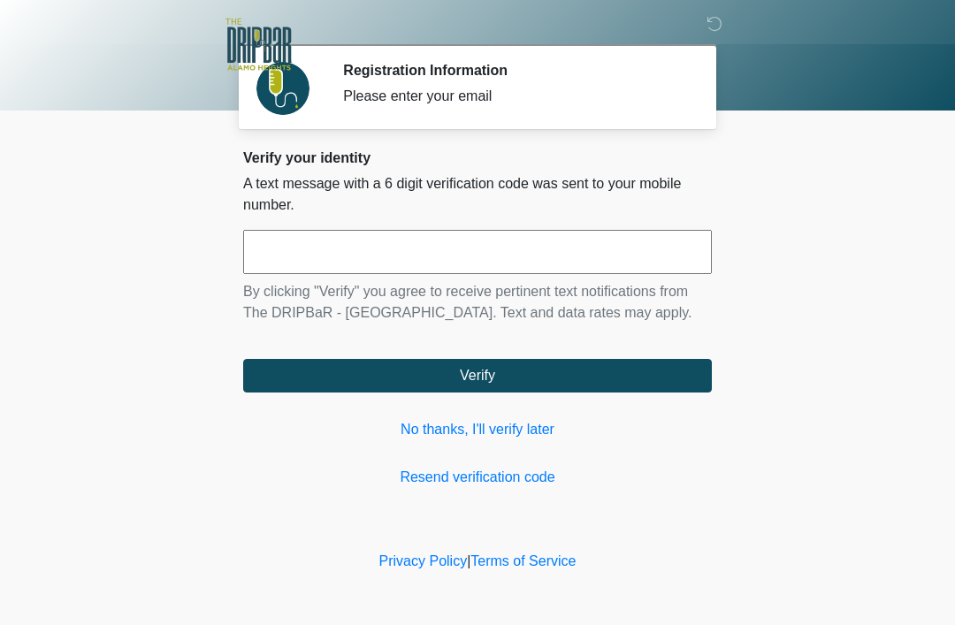
click at [659, 249] on input "text" at bounding box center [477, 252] width 469 height 44
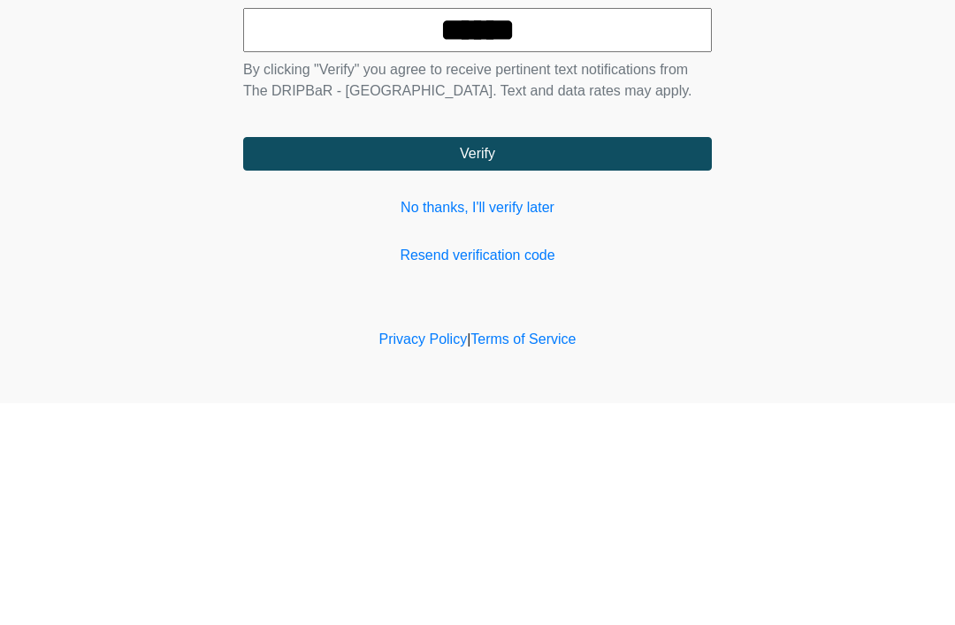
type input "******"
click at [597, 359] on button "Verify" at bounding box center [477, 376] width 469 height 34
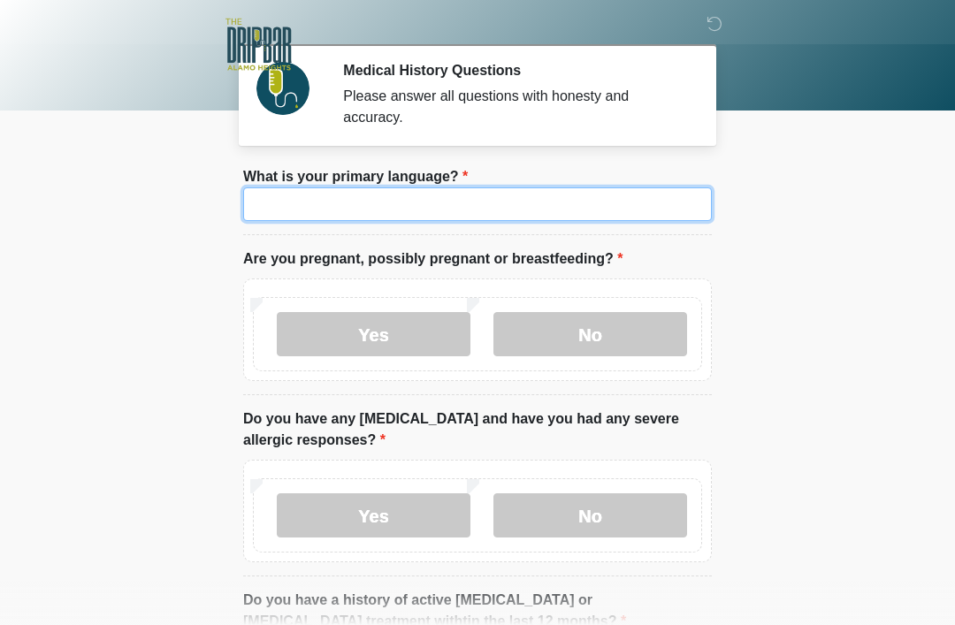
click at [478, 209] on input "What is your primary language?" at bounding box center [477, 204] width 469 height 34
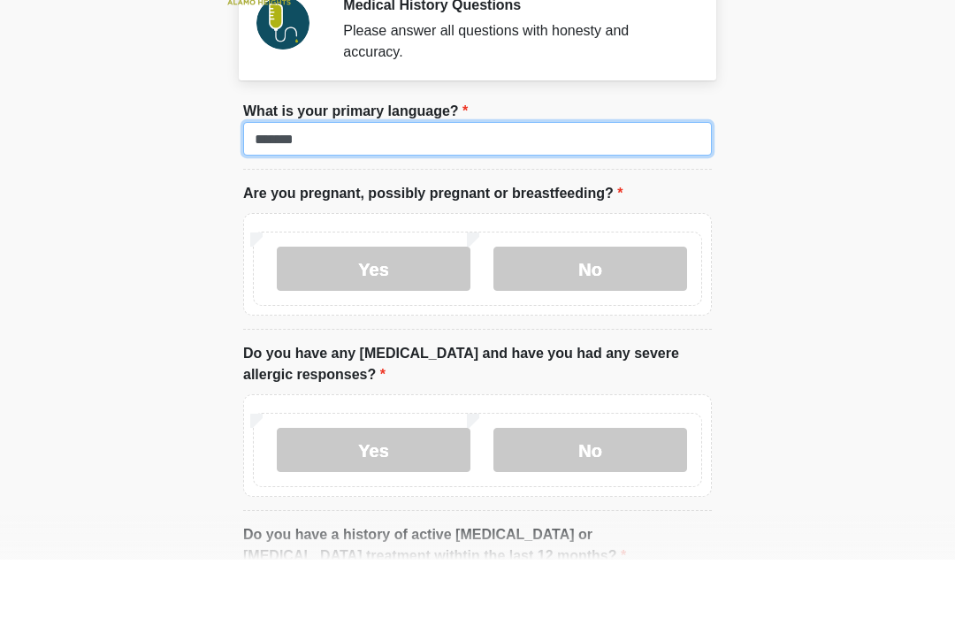
type input "*******"
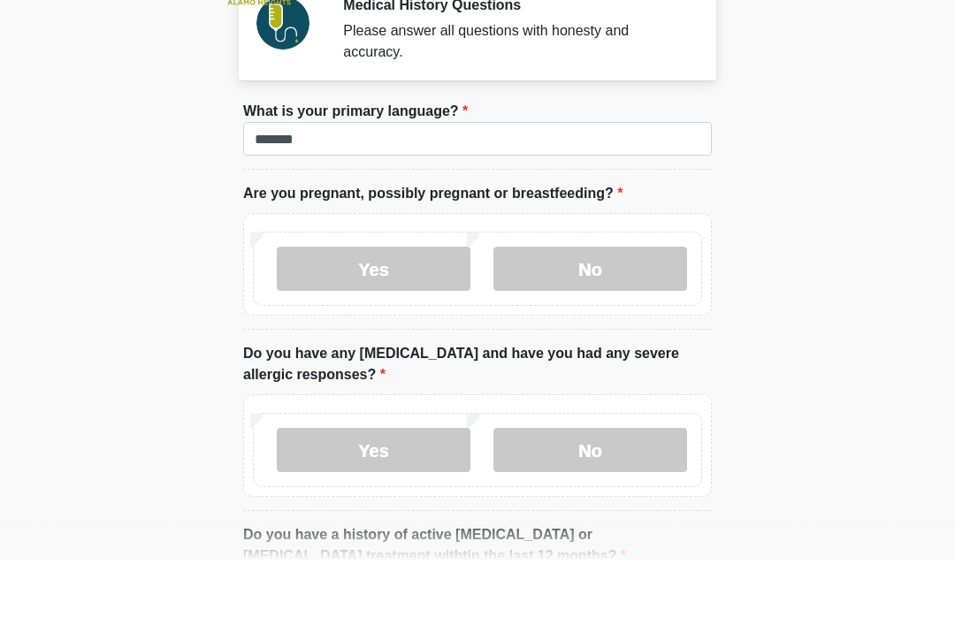
click at [610, 312] on label "No" at bounding box center [590, 334] width 194 height 44
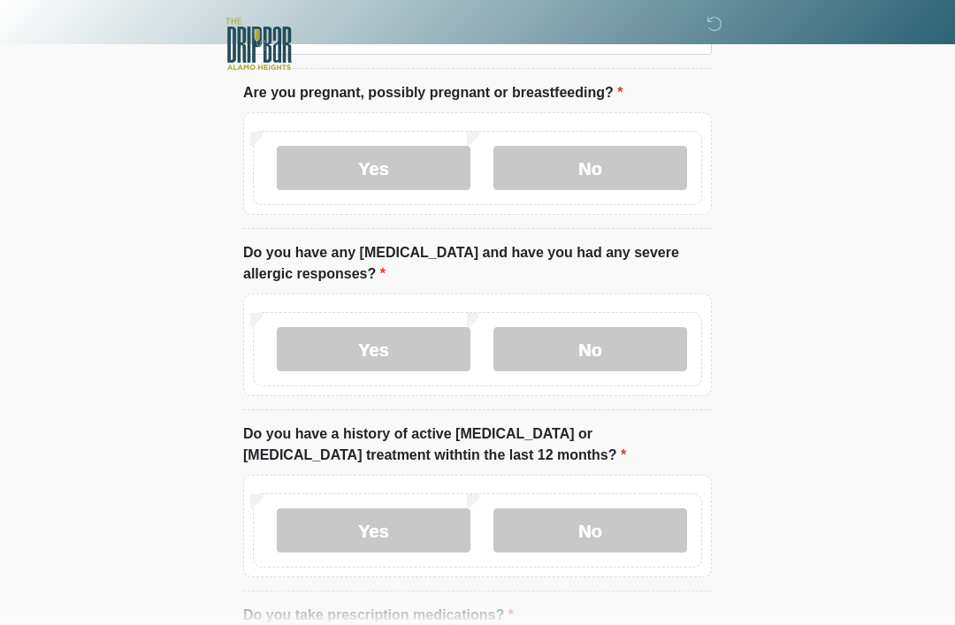
scroll to position [166, 0]
click at [611, 351] on label "No" at bounding box center [590, 349] width 194 height 44
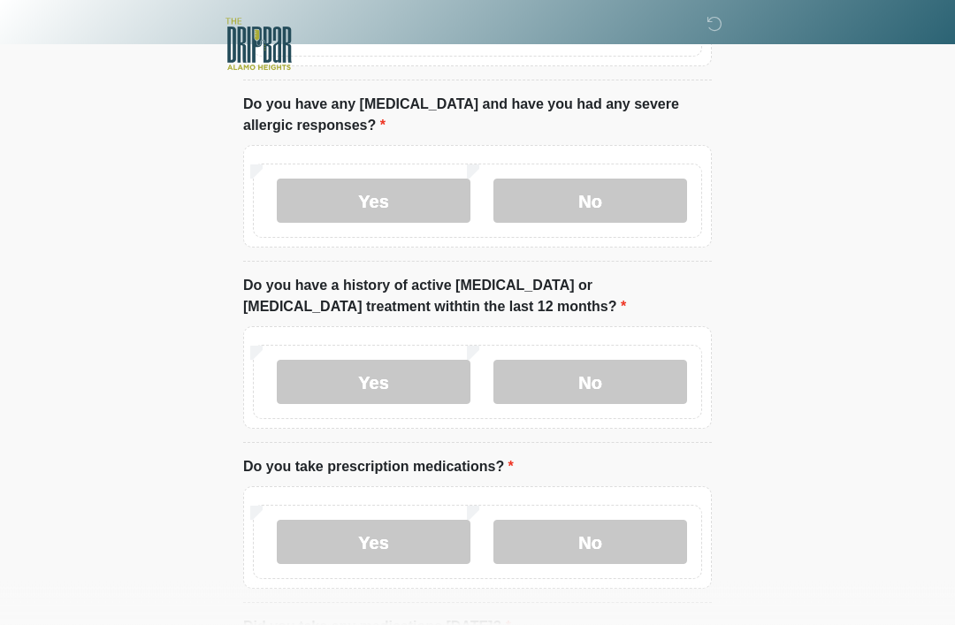
scroll to position [316, 0]
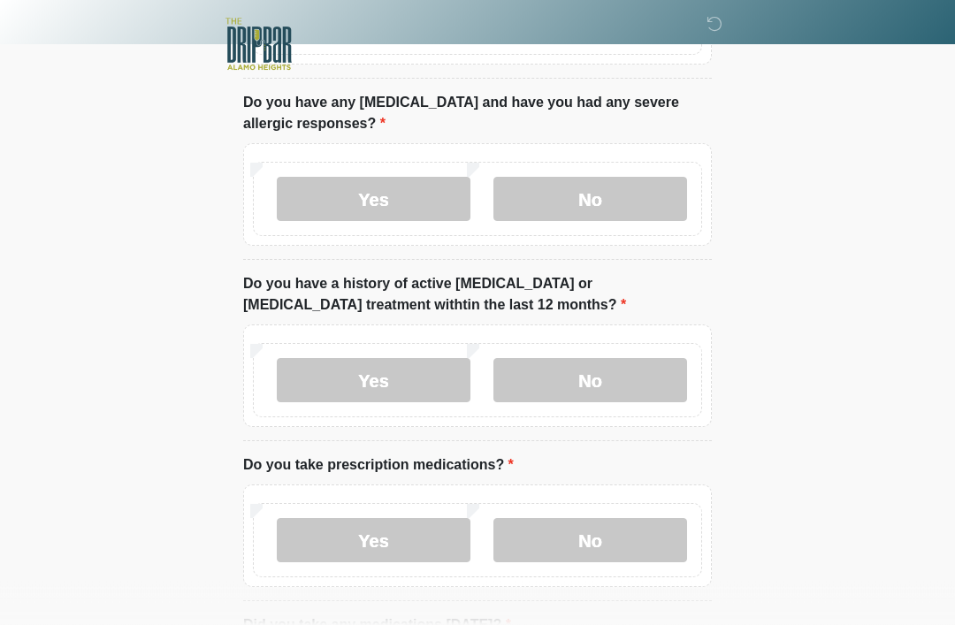
click at [607, 370] on label "No" at bounding box center [590, 381] width 194 height 44
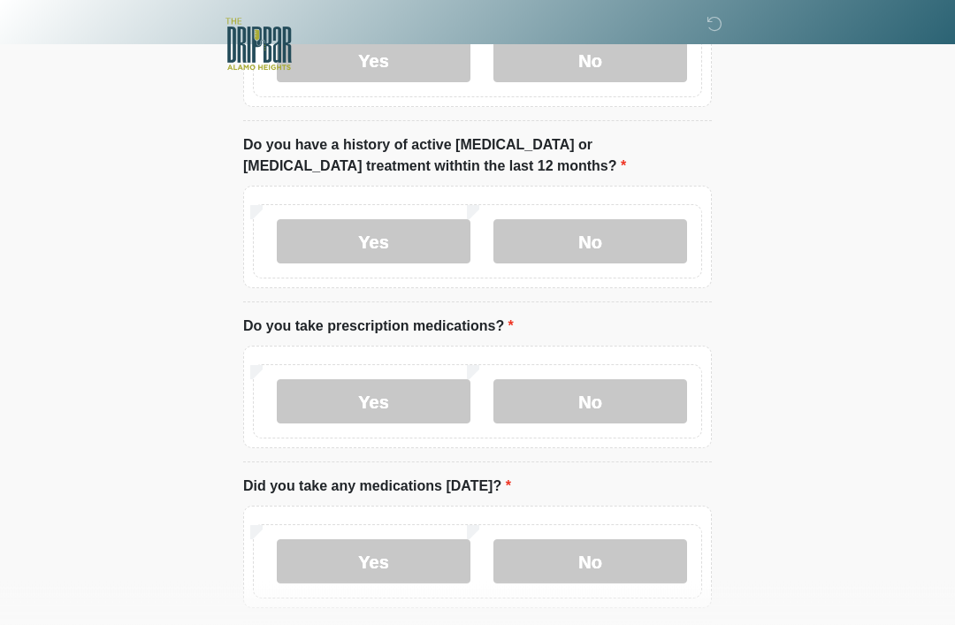
scroll to position [462, 0]
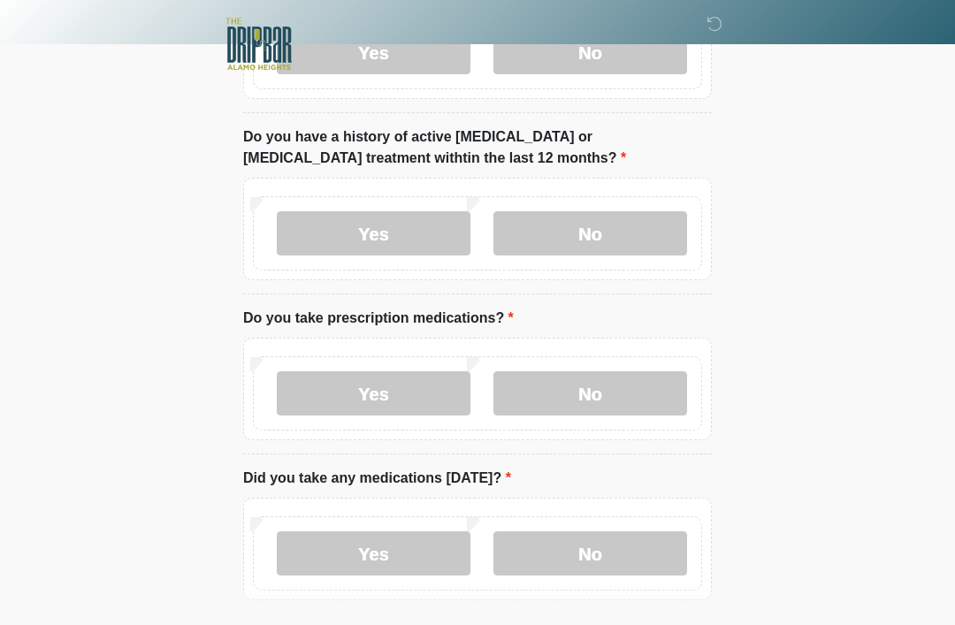
click at [611, 401] on label "No" at bounding box center [590, 394] width 194 height 44
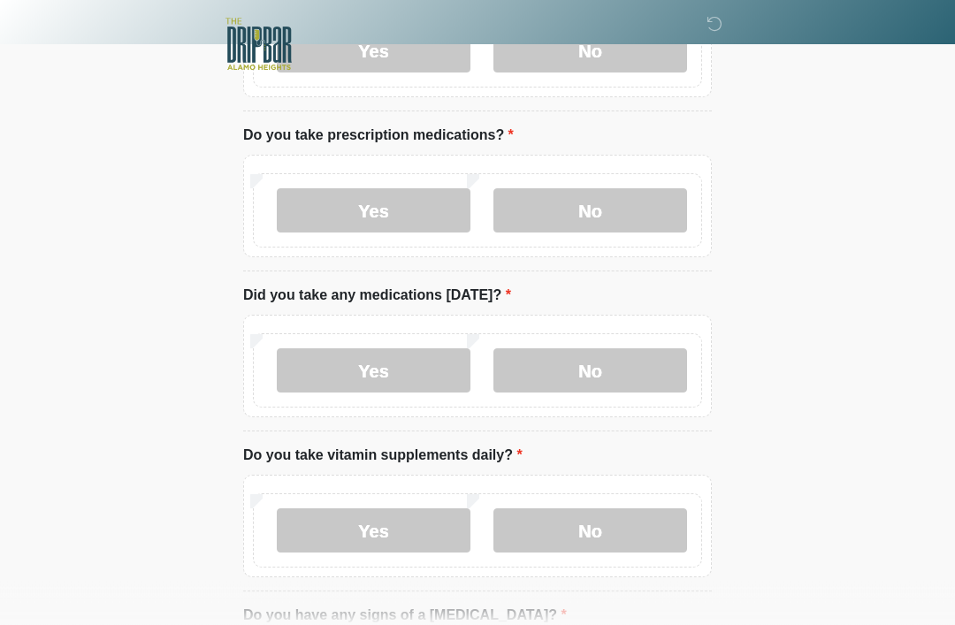
scroll to position [656, 0]
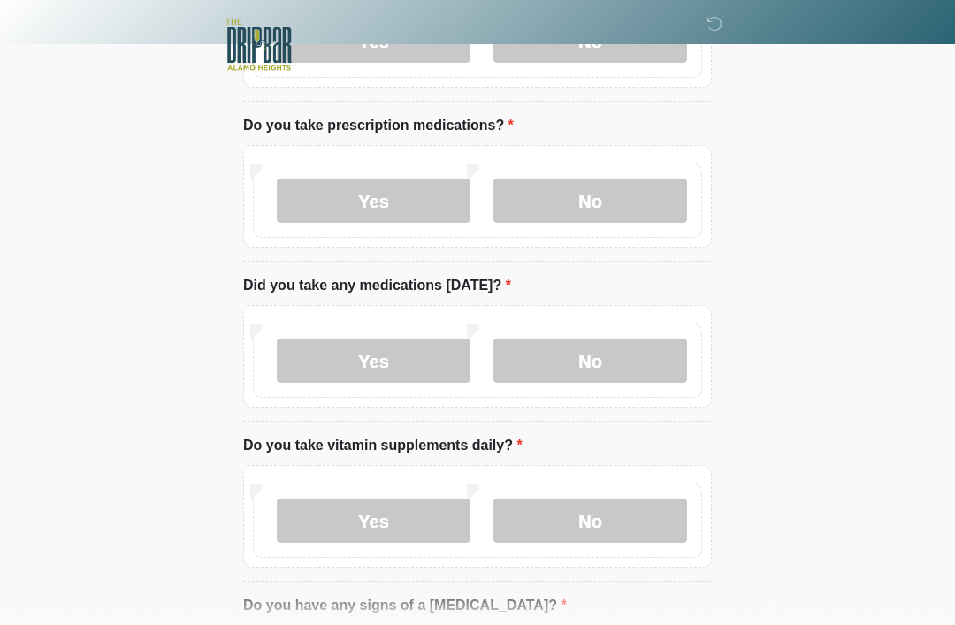
click at [605, 362] on label "No" at bounding box center [590, 361] width 194 height 44
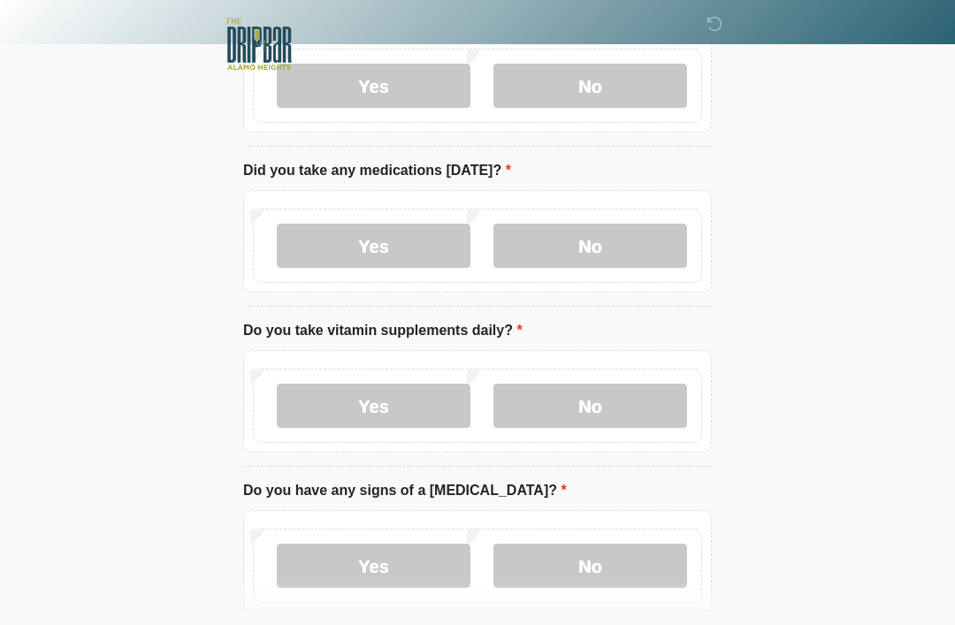
scroll to position [771, 0]
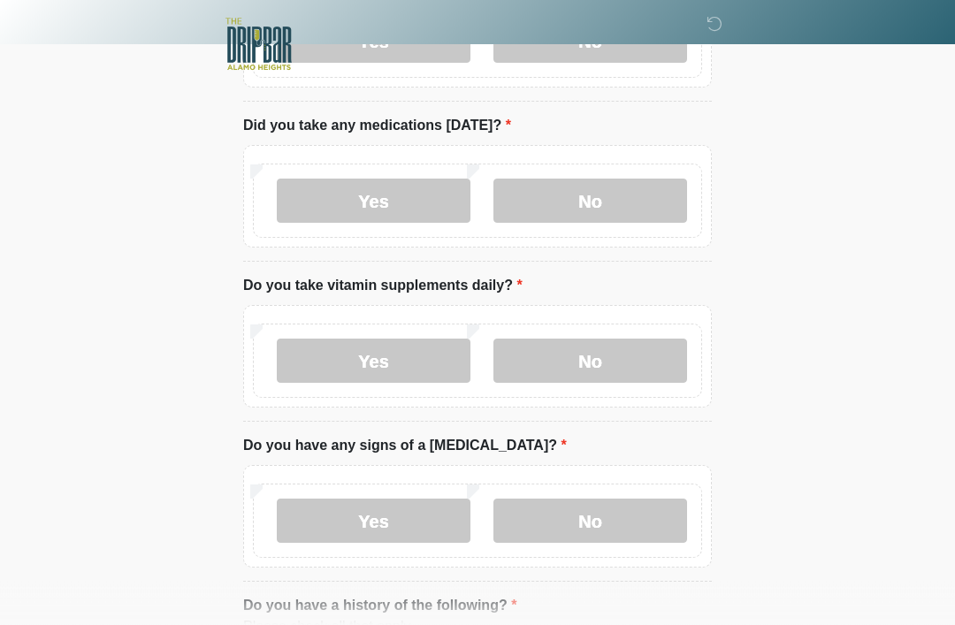
click at [609, 374] on label "No" at bounding box center [590, 361] width 194 height 44
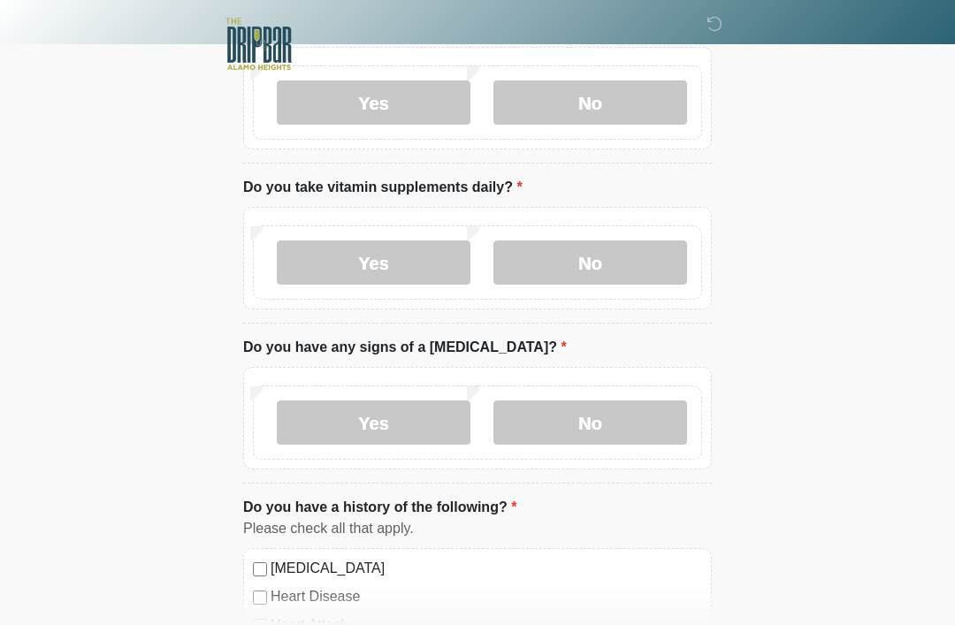
scroll to position [917, 0]
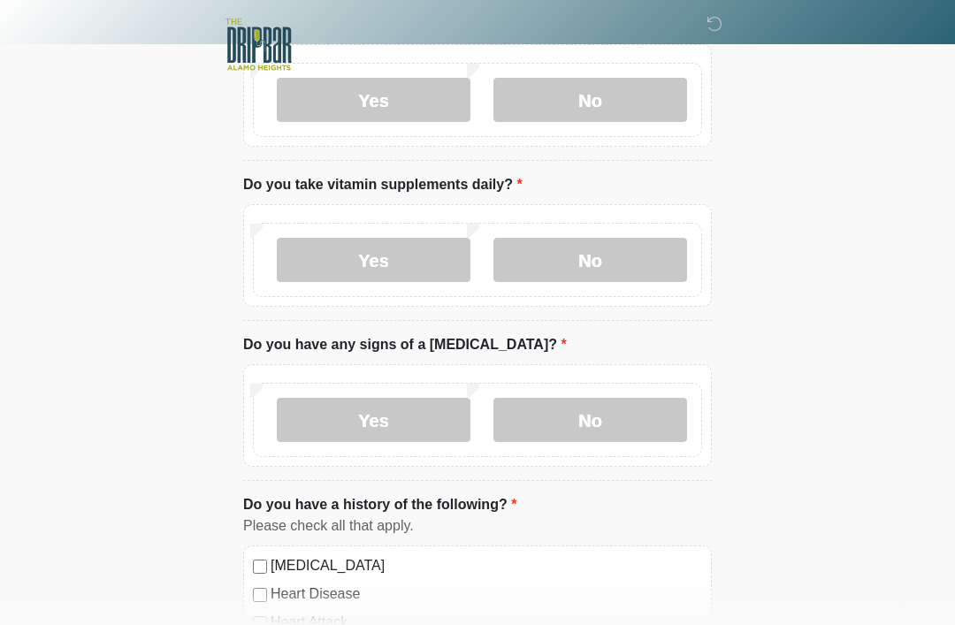
click at [589, 434] on label "No" at bounding box center [590, 420] width 194 height 44
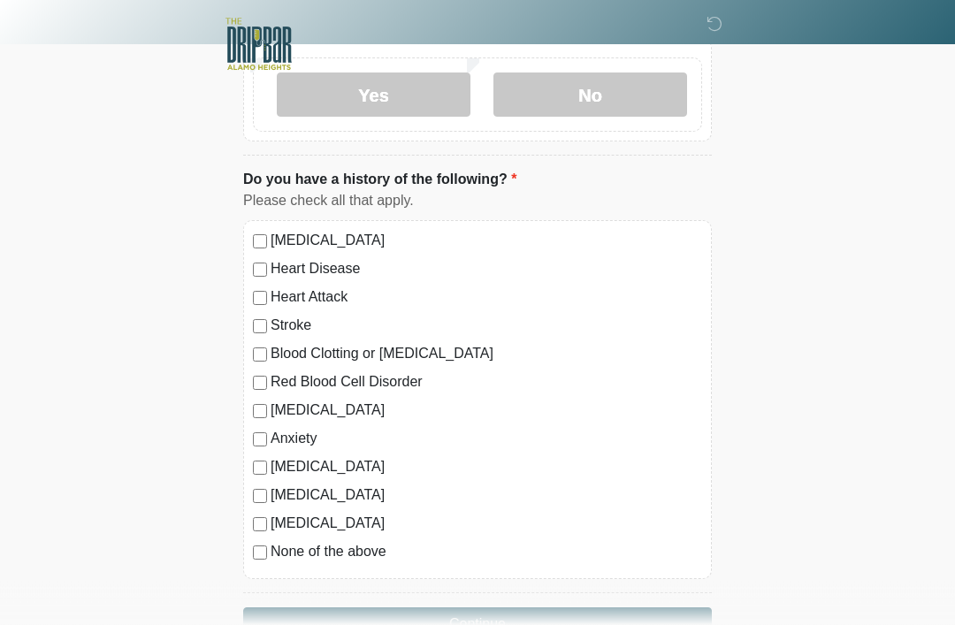
scroll to position [1293, 0]
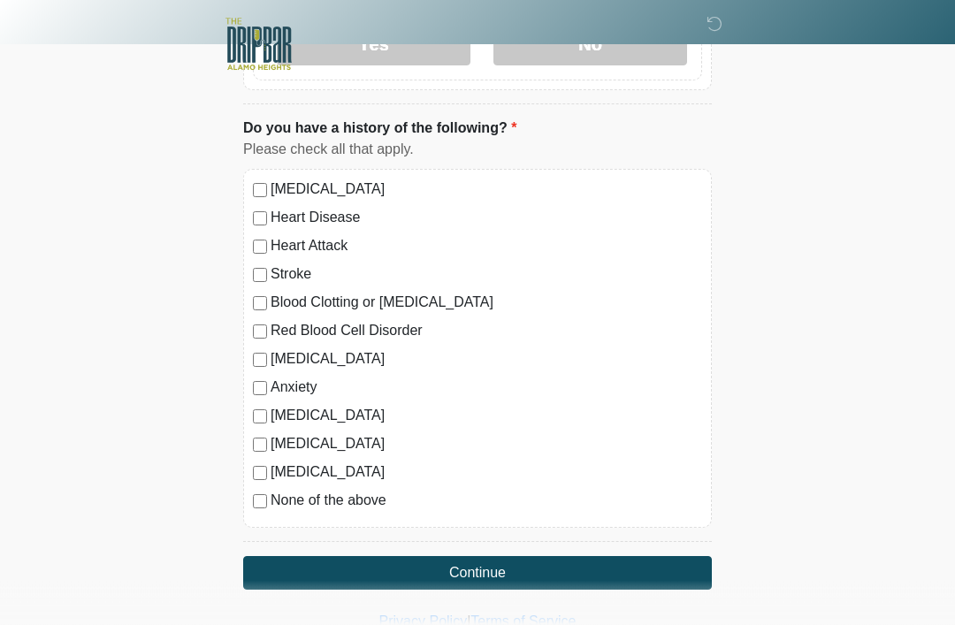
click at [553, 566] on button "Continue" at bounding box center [477, 574] width 469 height 34
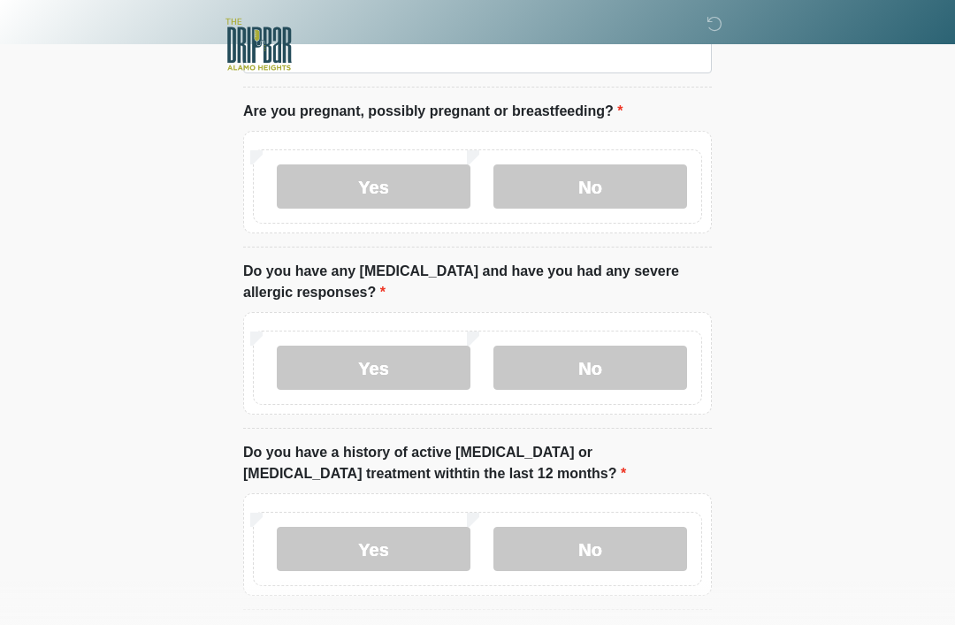
scroll to position [0, 0]
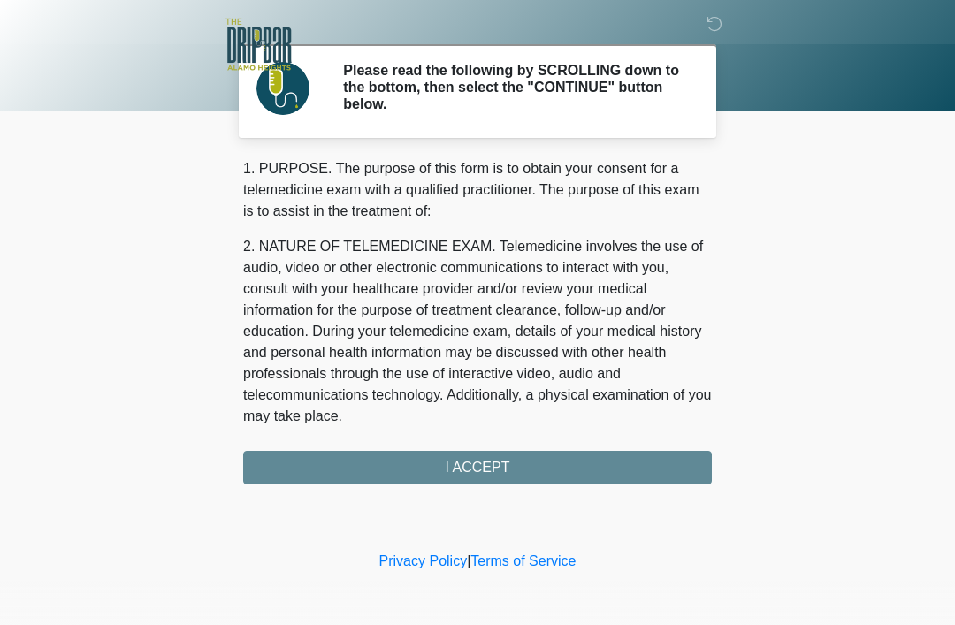
click at [558, 469] on div "1. PURPOSE. The purpose of this form is to obtain your consent for a telemedici…" at bounding box center [477, 321] width 469 height 326
click at [567, 483] on div "1. PURPOSE. The purpose of this form is to obtain your consent for a telemedici…" at bounding box center [477, 321] width 469 height 326
click at [585, 471] on div "1. PURPOSE. The purpose of this form is to obtain your consent for a telemedici…" at bounding box center [477, 321] width 469 height 326
click at [512, 470] on div "1. PURPOSE. The purpose of this form is to obtain your consent for a telemedici…" at bounding box center [477, 321] width 469 height 326
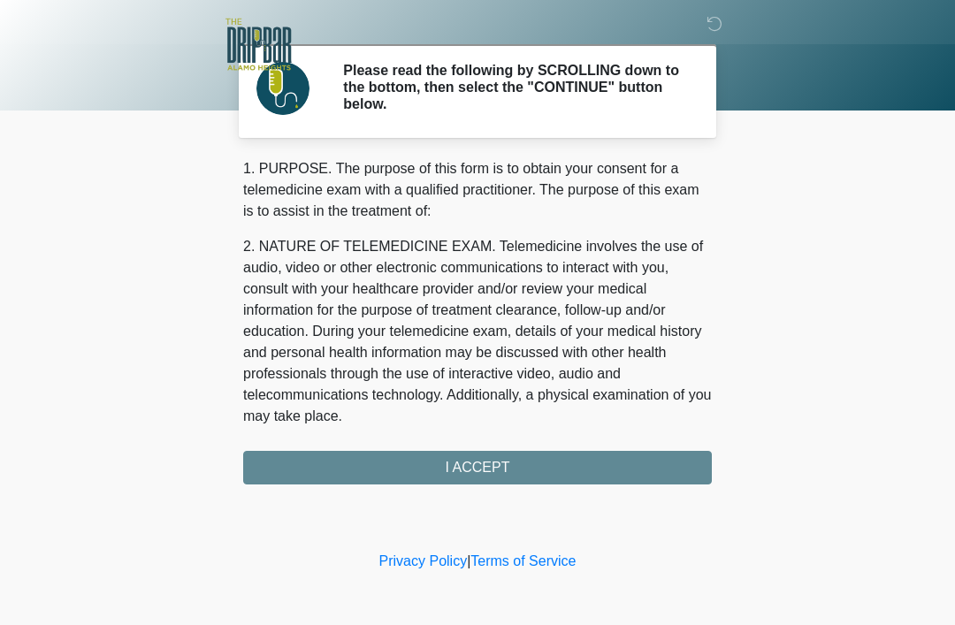
click at [464, 460] on div "1. PURPOSE. The purpose of this form is to obtain your consent for a telemedici…" at bounding box center [477, 321] width 469 height 326
click at [593, 469] on div "1. PURPOSE. The purpose of this form is to obtain your consent for a telemedici…" at bounding box center [477, 321] width 469 height 326
click at [592, 468] on div "1. PURPOSE. The purpose of this form is to obtain your consent for a telemedici…" at bounding box center [477, 321] width 469 height 326
click at [538, 463] on div "1. PURPOSE. The purpose of this form is to obtain your consent for a telemedici…" at bounding box center [477, 321] width 469 height 326
click at [484, 485] on div "‎ ‎ ‎ Please read the following by SCROLLING down to the bottom, then select th…" at bounding box center [477, 274] width 530 height 512
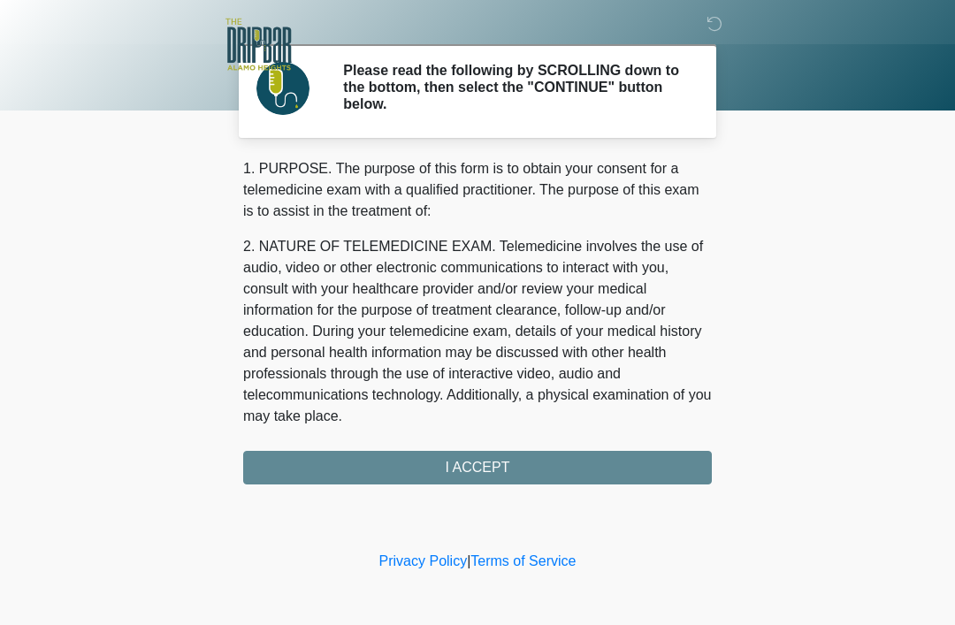
click at [483, 485] on div "‎ ‎ ‎ Please read the following by SCROLLING down to the bottom, then select th…" at bounding box center [477, 274] width 530 height 512
click at [496, 473] on div "1. PURPOSE. The purpose of this form is to obtain your consent for a telemedici…" at bounding box center [477, 321] width 469 height 326
click at [495, 472] on div "1. PURPOSE. The purpose of this form is to obtain your consent for a telemedici…" at bounding box center [477, 321] width 469 height 326
click at [505, 467] on div "1. PURPOSE. The purpose of this form is to obtain your consent for a telemedici…" at bounding box center [477, 321] width 469 height 326
click at [504, 477] on div "1. PURPOSE. The purpose of this form is to obtain your consent for a telemedici…" at bounding box center [477, 321] width 469 height 326
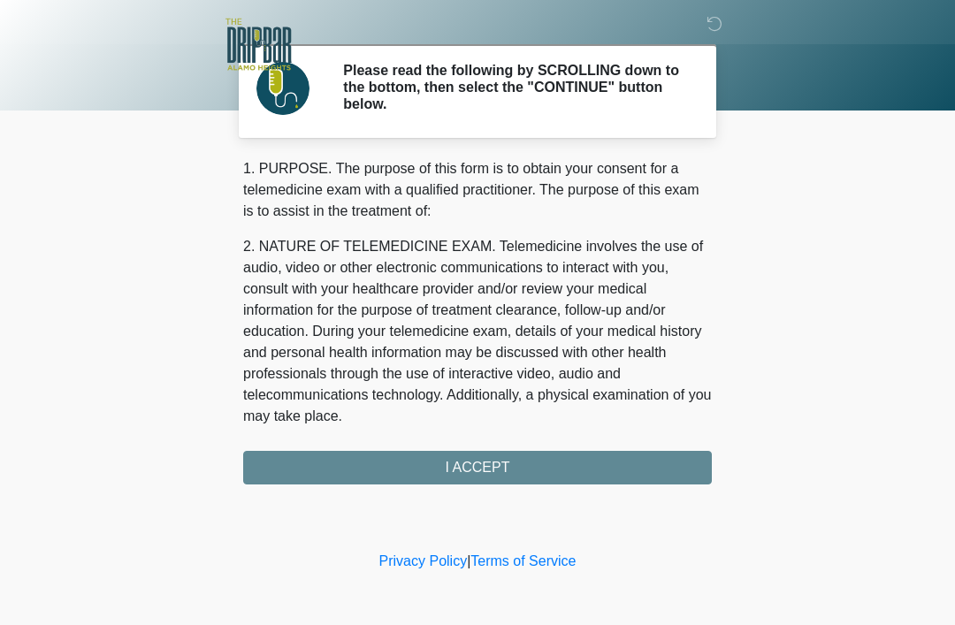
click at [498, 469] on div "1. PURPOSE. The purpose of this form is to obtain your consent for a telemedici…" at bounding box center [477, 321] width 469 height 326
click at [499, 471] on div "1. PURPOSE. The purpose of this form is to obtain your consent for a telemedici…" at bounding box center [477, 321] width 469 height 326
click at [487, 470] on div "1. PURPOSE. The purpose of this form is to obtain your consent for a telemedici…" at bounding box center [477, 321] width 469 height 326
click at [478, 469] on div "1. PURPOSE. The purpose of this form is to obtain your consent for a telemedici…" at bounding box center [477, 321] width 469 height 326
click at [462, 470] on div "1. PURPOSE. The purpose of this form is to obtain your consent for a telemedici…" at bounding box center [477, 321] width 469 height 326
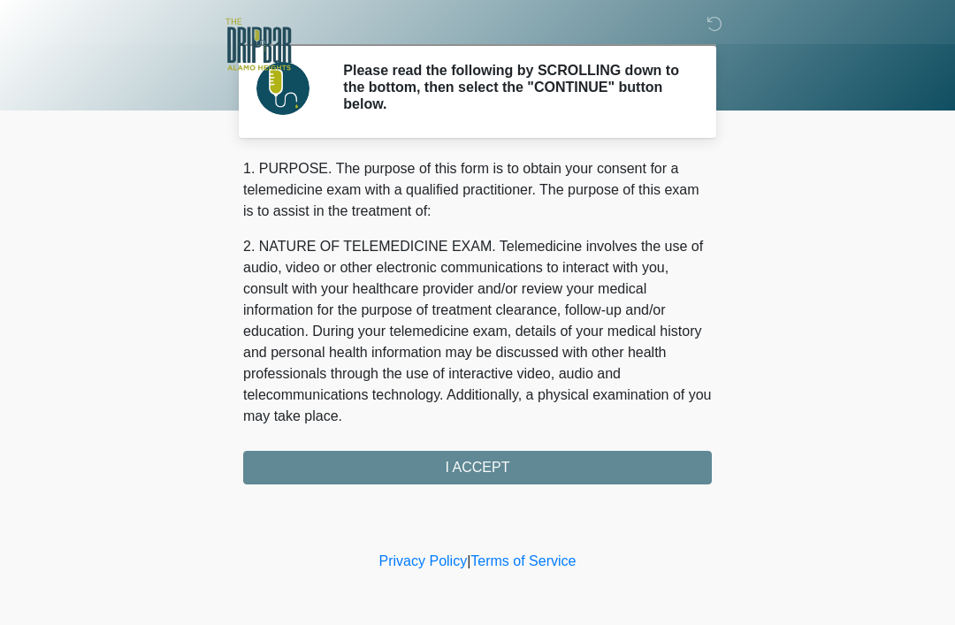
click at [541, 462] on div "1. PURPOSE. The purpose of this form is to obtain your consent for a telemedici…" at bounding box center [477, 321] width 469 height 326
click at [537, 468] on div "1. PURPOSE. The purpose of this form is to obtain your consent for a telemedici…" at bounding box center [477, 321] width 469 height 326
click at [482, 455] on div "1. PURPOSE. The purpose of this form is to obtain your consent for a telemedici…" at bounding box center [477, 321] width 469 height 326
click at [937, 292] on body "‎ ‎ ‎ Please read the following by SCROLLING down to the bottom, then select th…" at bounding box center [477, 312] width 955 height 625
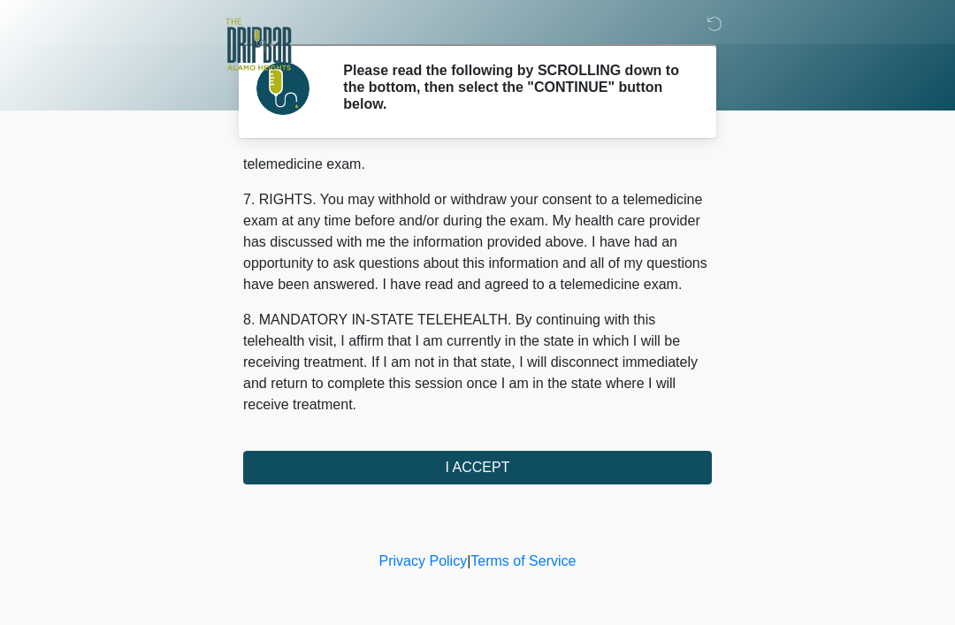
scroll to position [775, 0]
click at [515, 462] on button "I ACCEPT" at bounding box center [477, 468] width 469 height 34
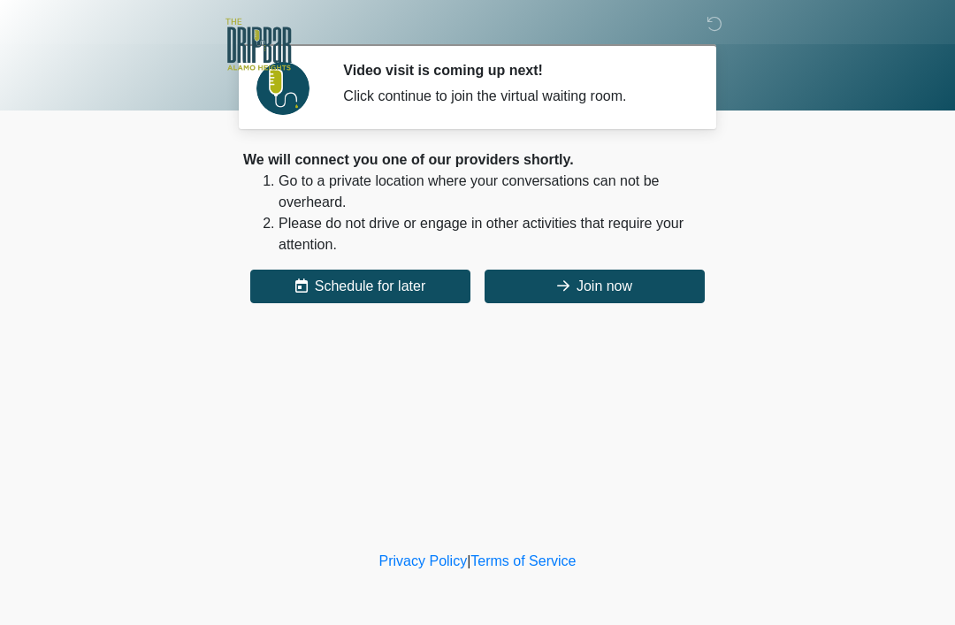
click at [628, 277] on button "Join now" at bounding box center [594, 287] width 220 height 34
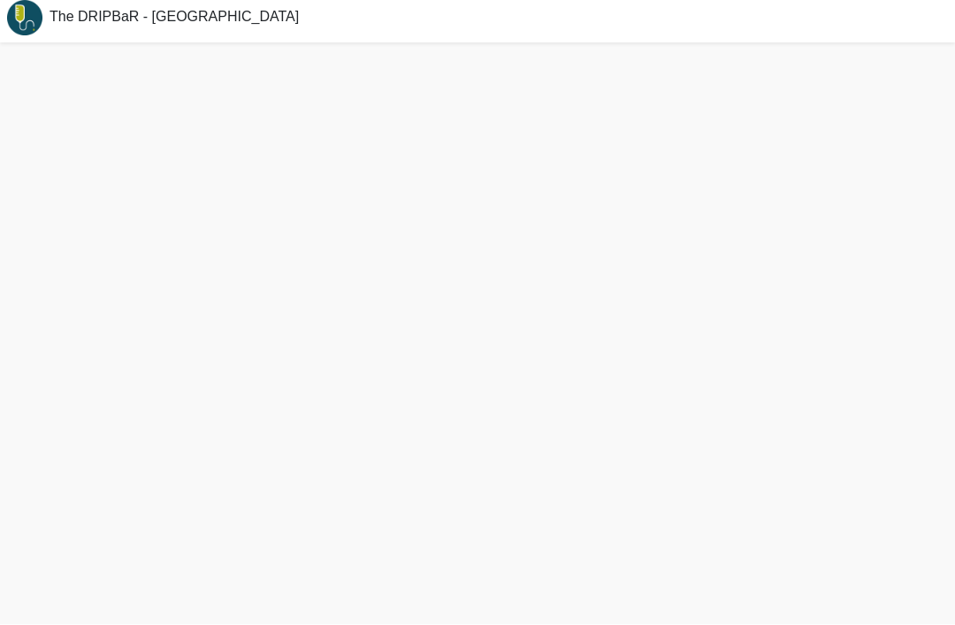
scroll to position [62, 0]
